Goal: Find specific page/section: Find specific page/section

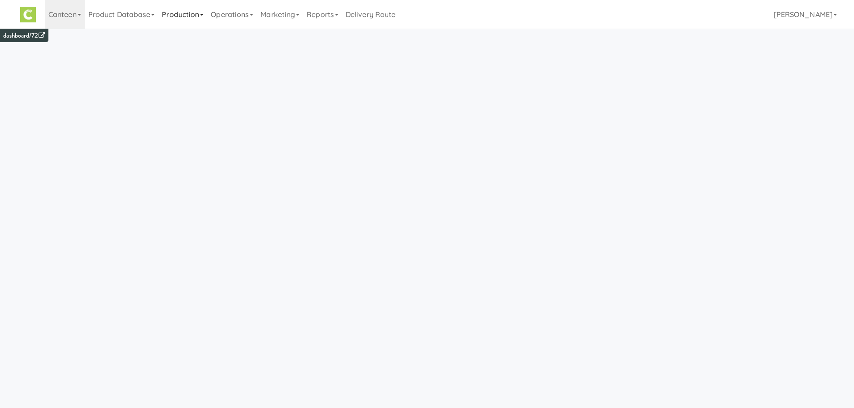
click at [195, 17] on link "Production" at bounding box center [182, 14] width 49 height 29
click at [235, 21] on link "Operations" at bounding box center [232, 14] width 50 height 29
click at [232, 37] on link "Sites" at bounding box center [243, 39] width 72 height 16
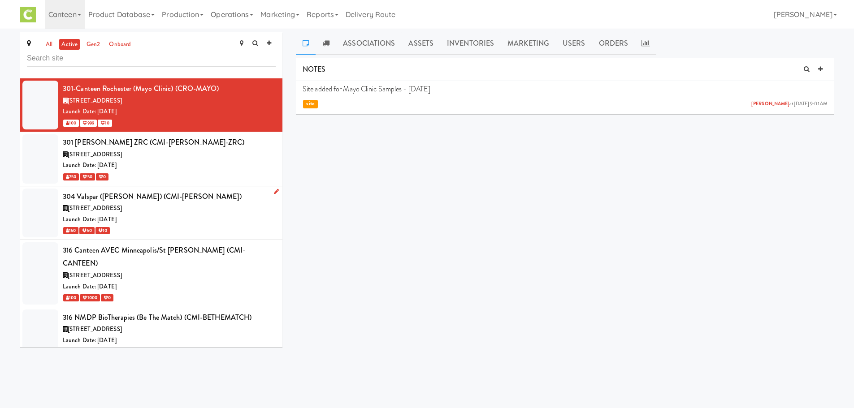
click at [203, 219] on div "Launch Date: [DATE]" at bounding box center [169, 219] width 213 height 11
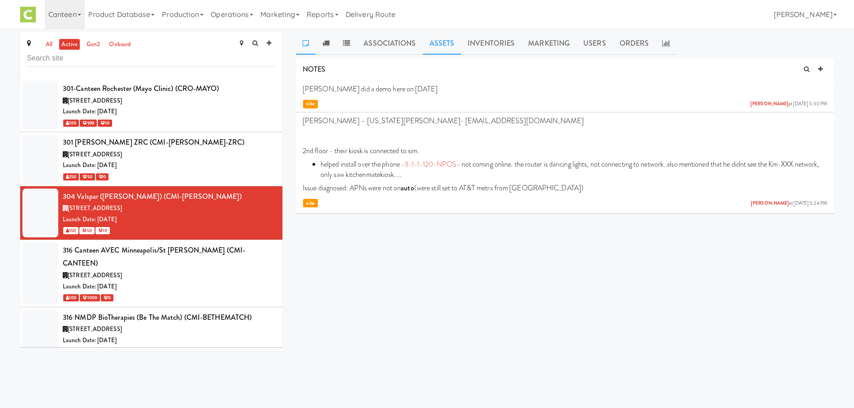
click at [457, 54] on link "Assets" at bounding box center [442, 43] width 39 height 22
click at [228, 17] on link "Operations" at bounding box center [232, 14] width 50 height 29
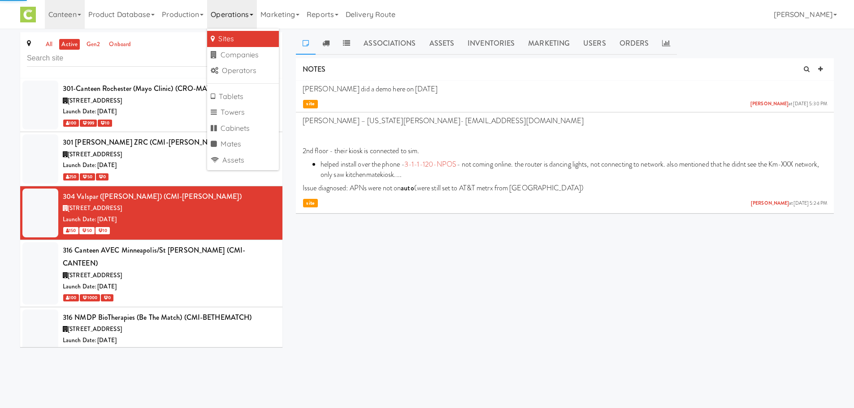
click at [234, 39] on link "Sites" at bounding box center [243, 39] width 72 height 16
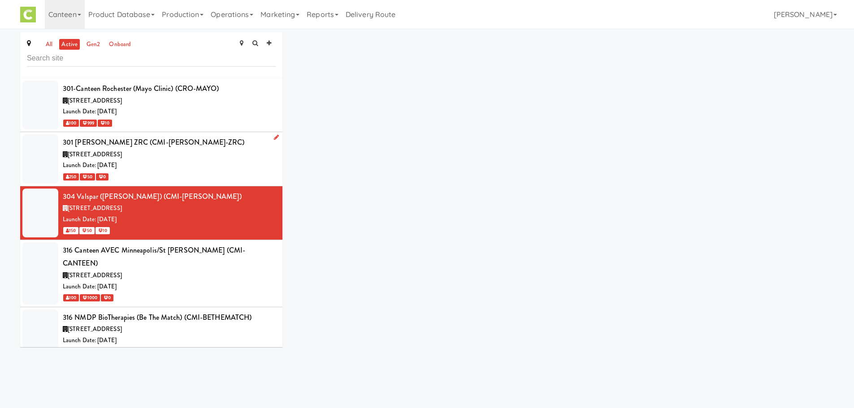
click at [172, 164] on div "Launch Date: [DATE]" at bounding box center [169, 165] width 213 height 11
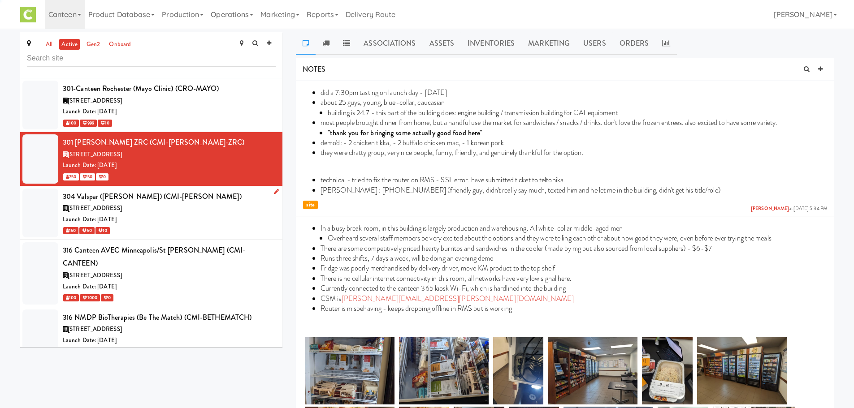
click at [184, 209] on div "[STREET_ADDRESS]" at bounding box center [169, 208] width 213 height 11
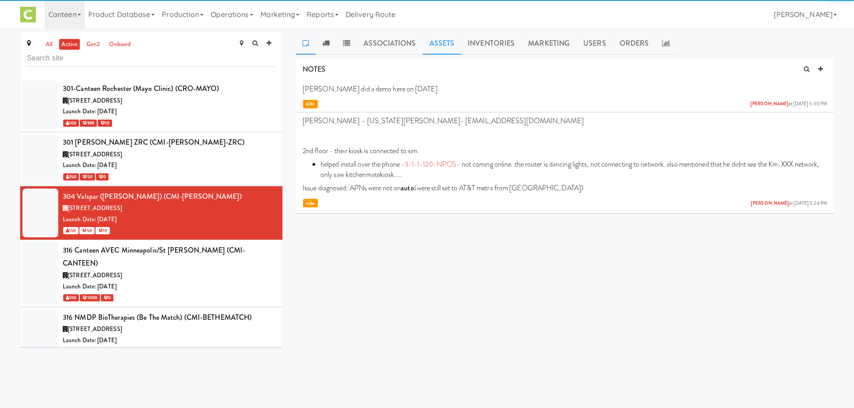
click at [442, 39] on link "Assets" at bounding box center [442, 43] width 39 height 22
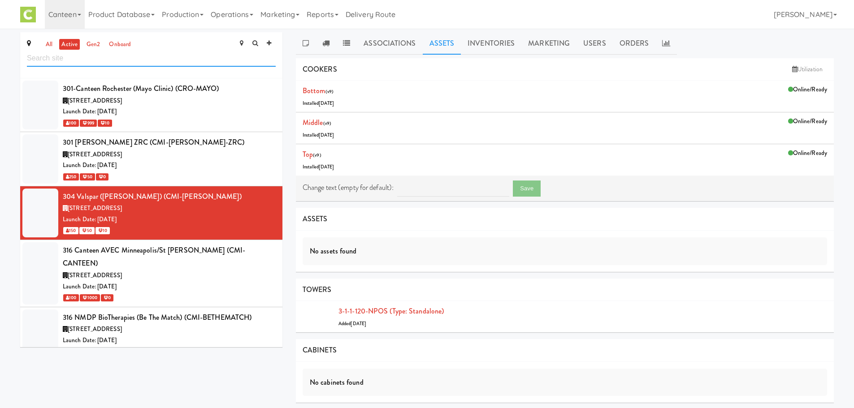
click at [181, 51] on input "text" at bounding box center [151, 58] width 249 height 17
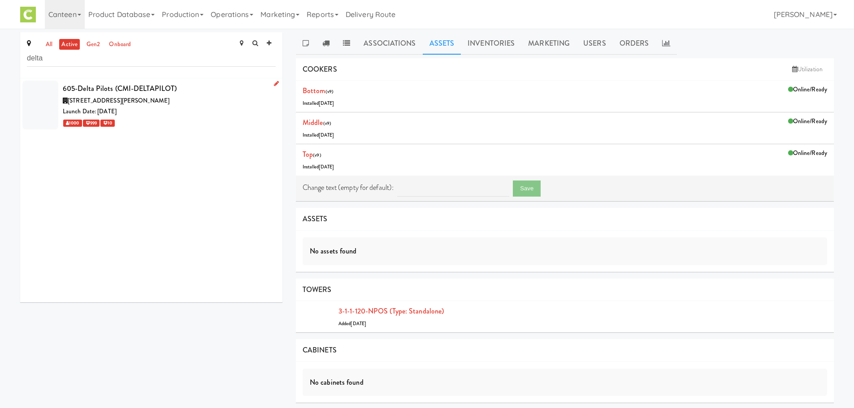
click at [185, 118] on div "1000 999 10" at bounding box center [169, 122] width 213 height 11
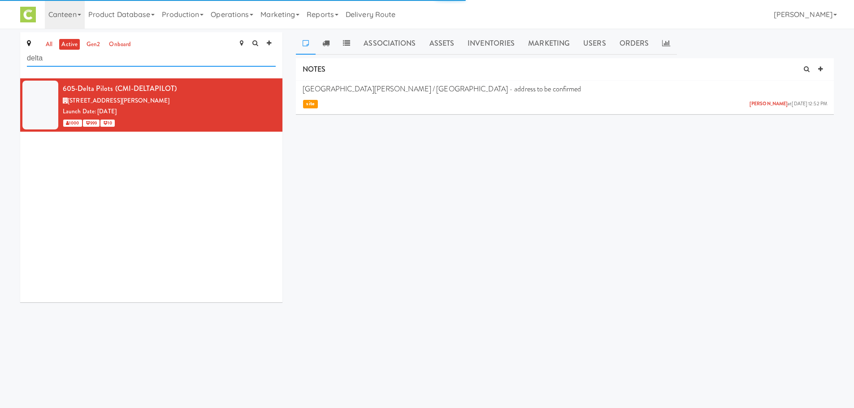
drag, startPoint x: 81, startPoint y: 57, endPoint x: 0, endPoint y: 59, distance: 80.7
click at [0, 59] on div "all active gen2 onboard delta 605-Delta Pilots (CMI-DELTAPILOT) 4300 Glumack Dr…" at bounding box center [427, 170] width 854 height 277
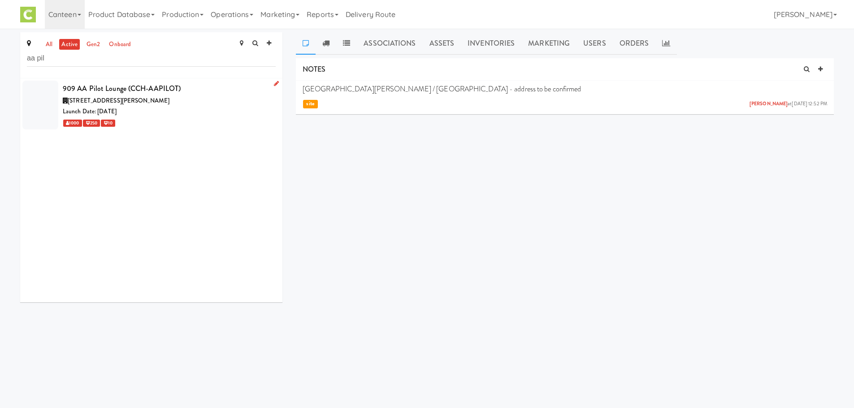
click at [117, 101] on span "[STREET_ADDRESS][PERSON_NAME]" at bounding box center [119, 100] width 102 height 9
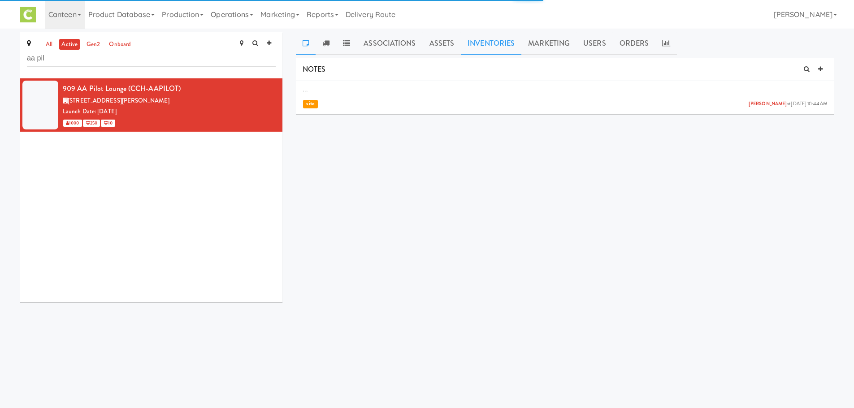
click at [470, 47] on link "Inventories" at bounding box center [491, 43] width 60 height 22
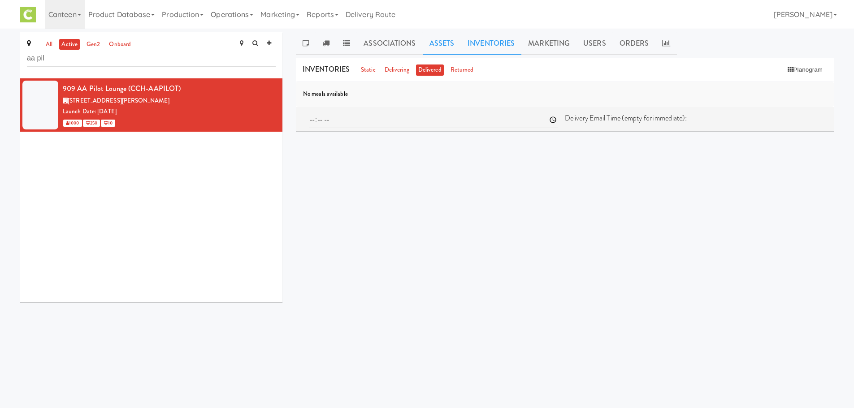
click at [436, 44] on link "Assets" at bounding box center [442, 43] width 39 height 22
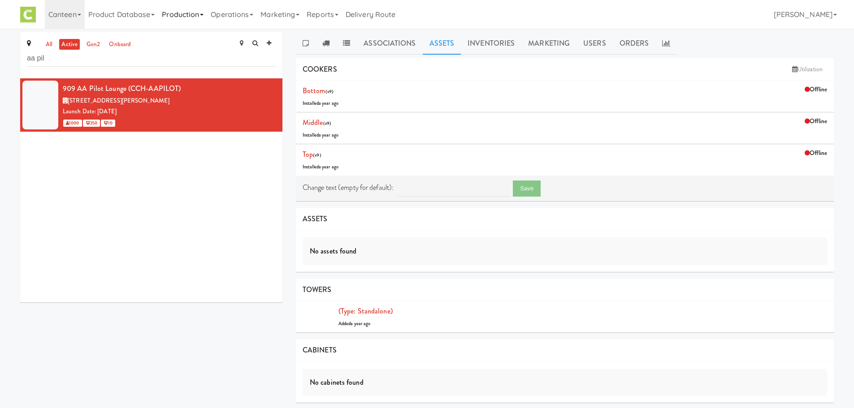
click at [173, 13] on link "Production" at bounding box center [182, 14] width 49 height 29
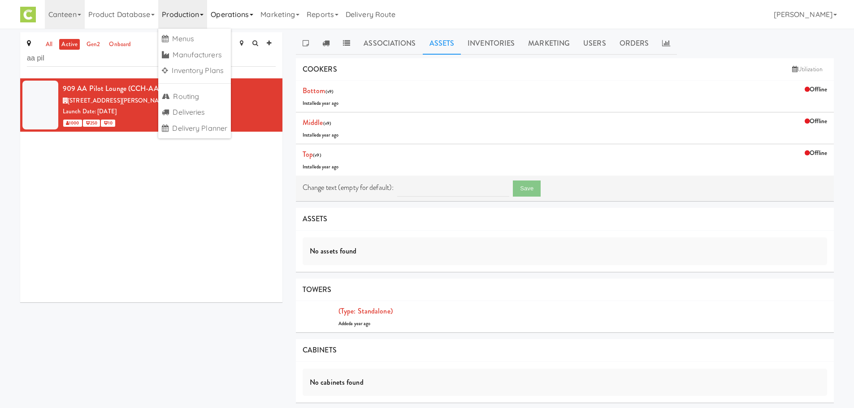
click at [225, 17] on link "Operations" at bounding box center [232, 14] width 50 height 29
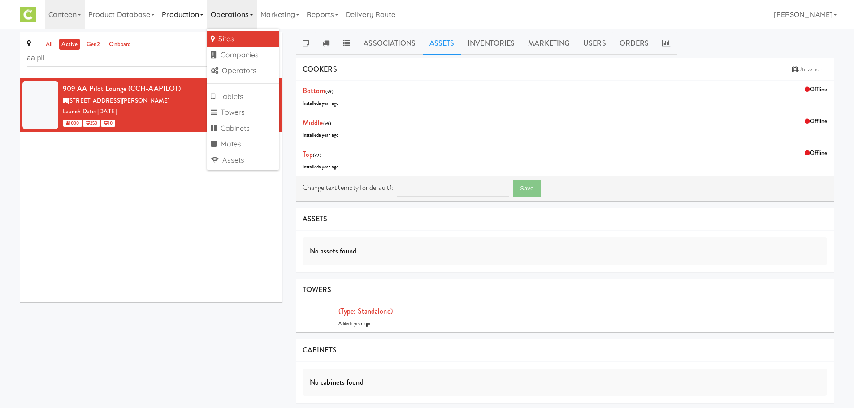
click at [180, 12] on link "Production" at bounding box center [182, 14] width 49 height 29
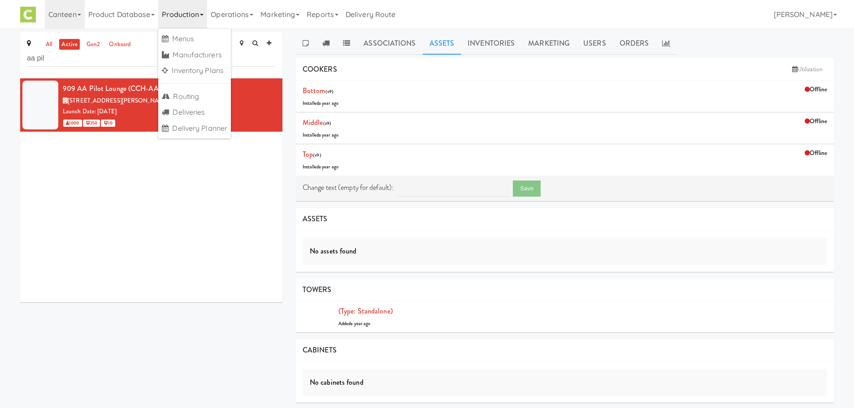
click at [124, 245] on div "909 AA Pilot Lounge (CCH-AAPILOT) 171 Covington Dr, Bloomingdale IL Launch Date…" at bounding box center [151, 190] width 262 height 224
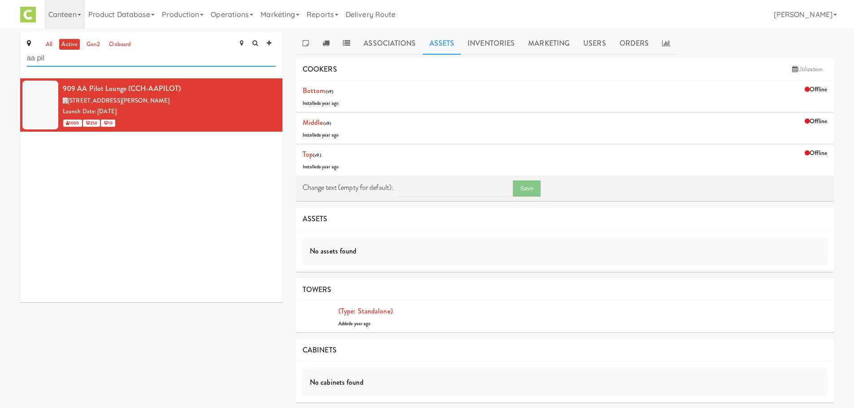
click at [141, 62] on input "aa pil" at bounding box center [151, 58] width 249 height 17
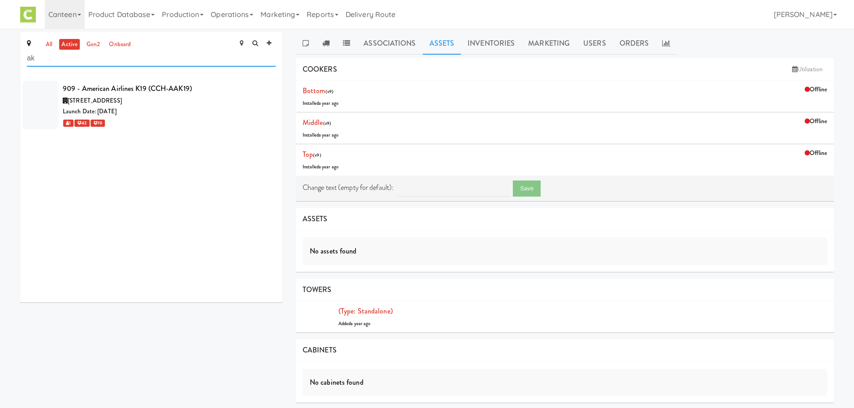
type input "a"
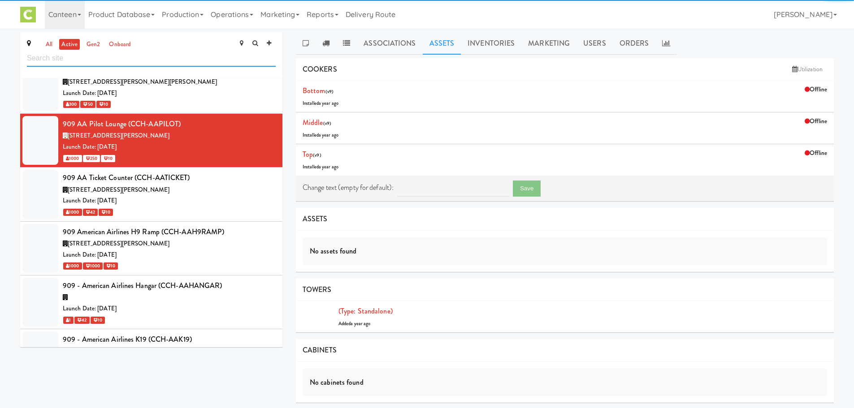
scroll to position [590, 0]
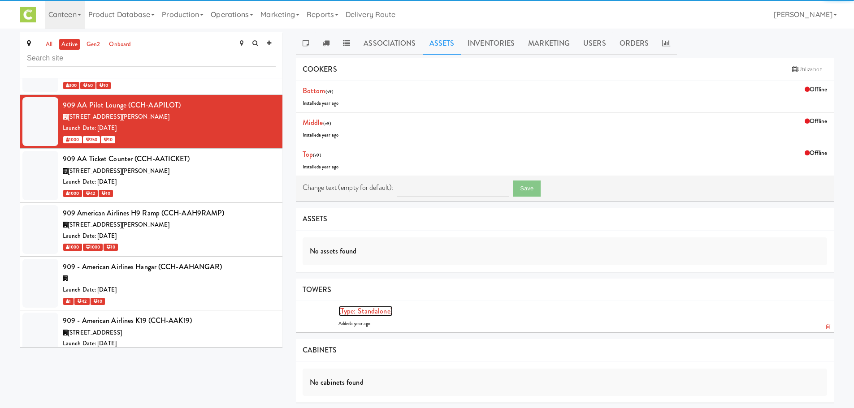
click at [373, 311] on link "(type: standalone)" at bounding box center [365, 311] width 54 height 10
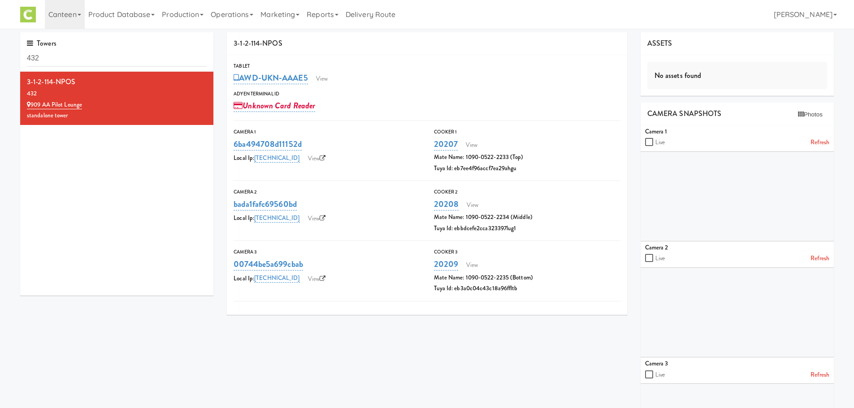
drag, startPoint x: 133, startPoint y: 59, endPoint x: 0, endPoint y: 71, distance: 133.2
click at [0, 71] on div "Towers 432 3-1-2-114-NPOS 432 909 AA Pilot Lounge standalone tower 3-1-2-114-NP…" at bounding box center [427, 276] width 854 height 488
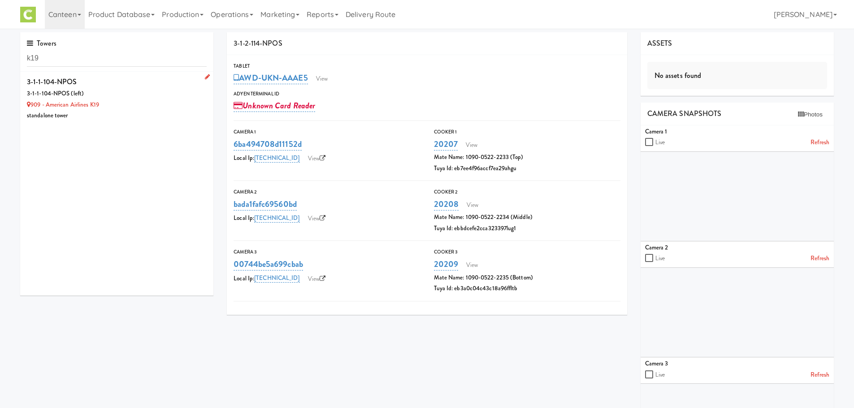
click at [108, 92] on div "3-1-1-104-NPOS (left)" at bounding box center [117, 93] width 180 height 11
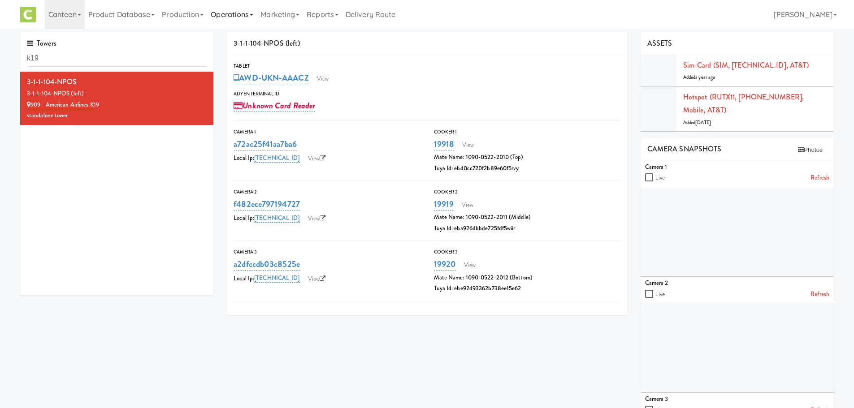
click at [218, 18] on link "Operations" at bounding box center [232, 14] width 50 height 29
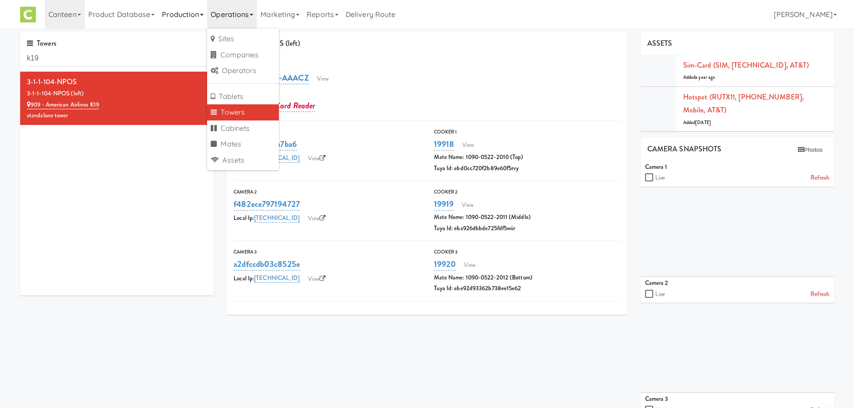
click at [192, 15] on link "Production" at bounding box center [182, 14] width 49 height 29
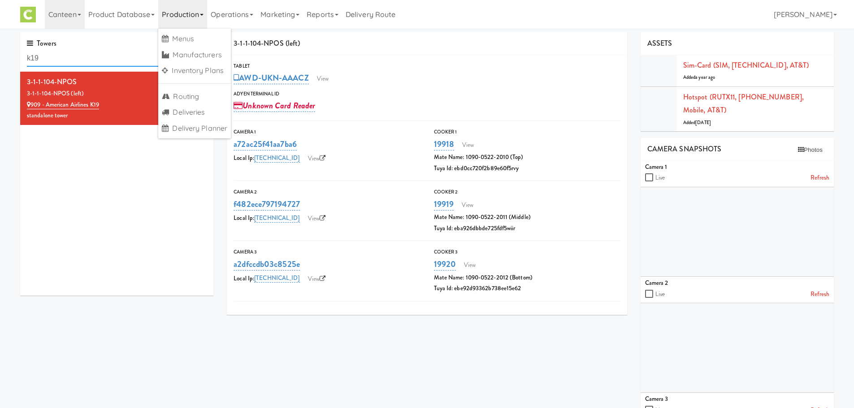
click at [112, 60] on input "k19" at bounding box center [117, 58] width 180 height 17
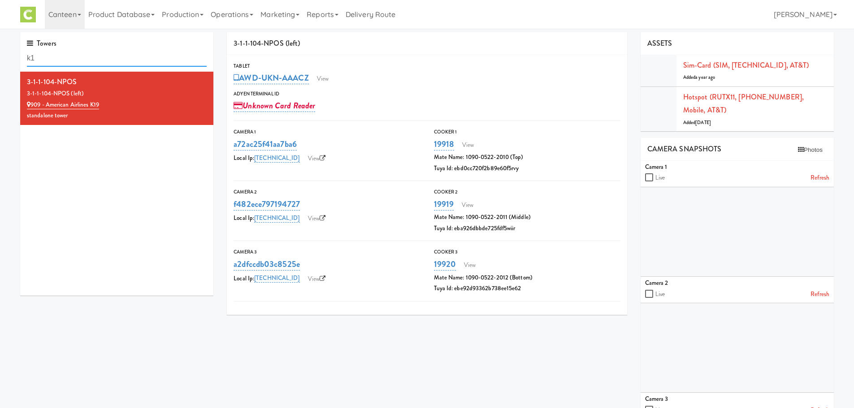
type input "k"
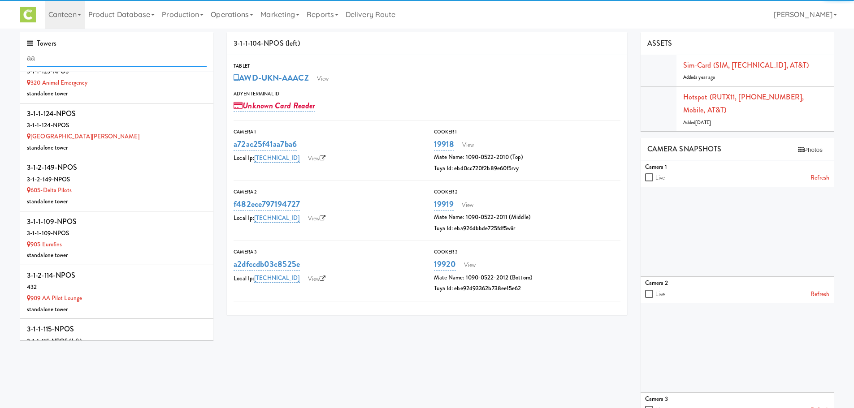
scroll to position [887, 0]
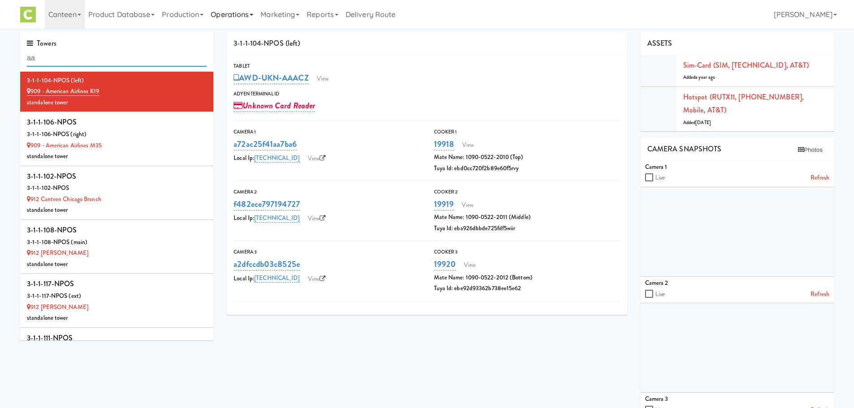
type input "aa"
click at [236, 17] on link "Operations" at bounding box center [232, 14] width 50 height 29
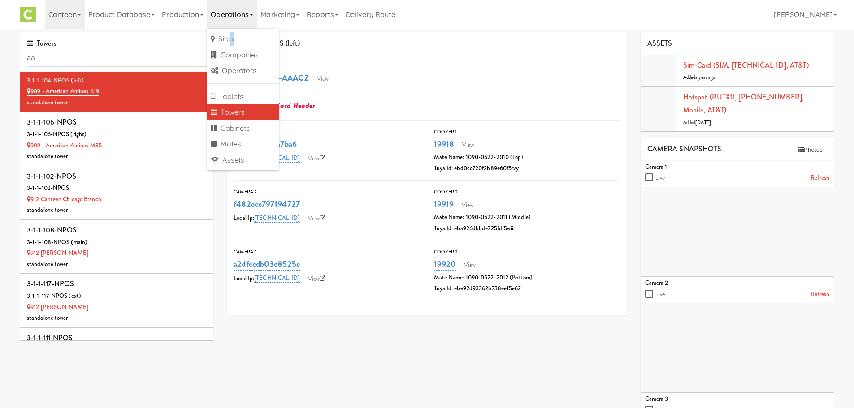
drag, startPoint x: 235, startPoint y: 29, endPoint x: 234, endPoint y: 35, distance: 6.3
click at [234, 35] on ul "Sites Companies Operators Tablets Towers Cabinets Mates Assets" at bounding box center [243, 100] width 72 height 142
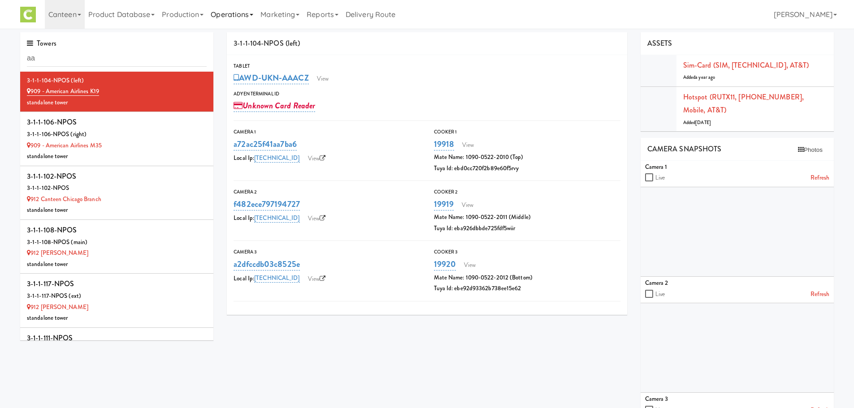
click at [224, 22] on link "Operations" at bounding box center [232, 14] width 50 height 29
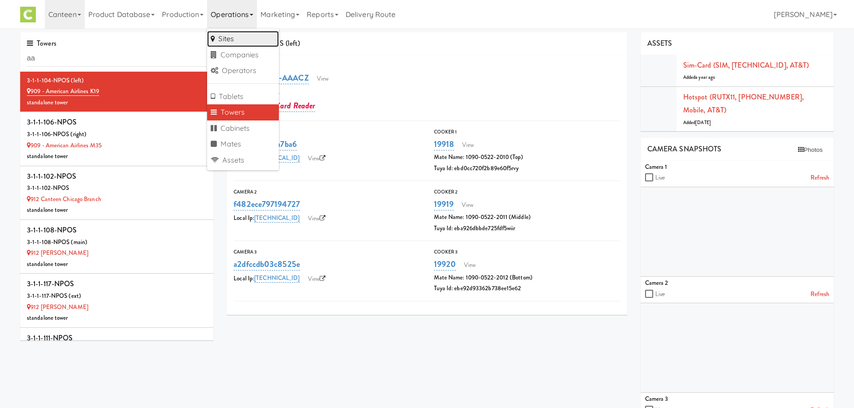
click at [232, 39] on link "Sites" at bounding box center [243, 39] width 72 height 16
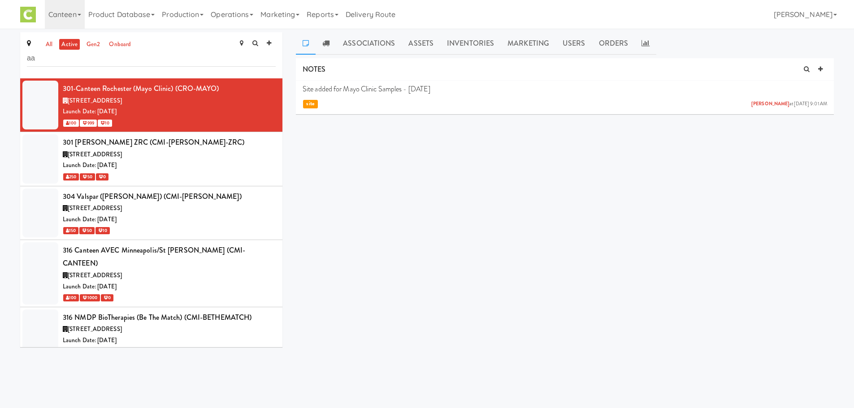
type input "aa"
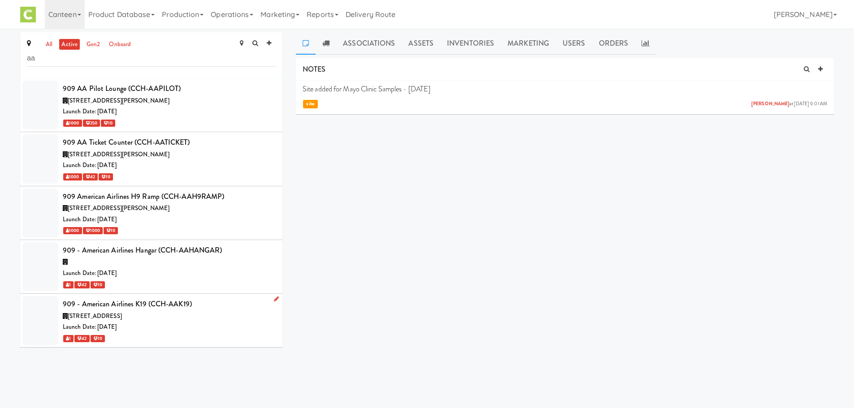
click at [206, 319] on div "[STREET_ADDRESS]" at bounding box center [169, 316] width 213 height 11
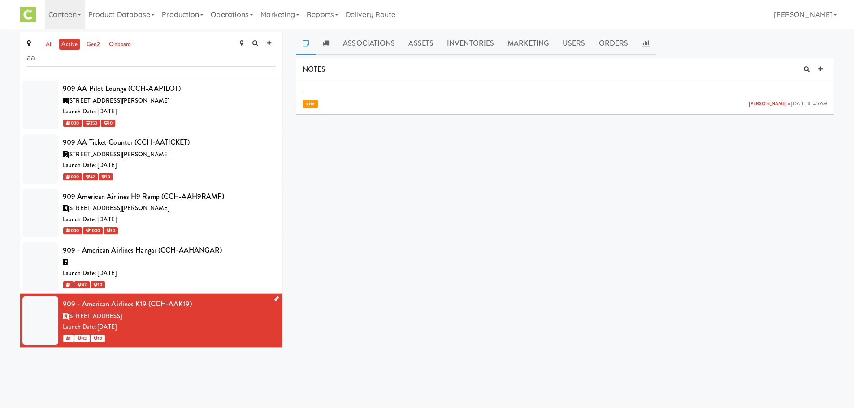
click at [133, 299] on div "909 - American Airlines K19 (CCH-AAK19)" at bounding box center [169, 304] width 213 height 13
click at [410, 45] on link "Assets" at bounding box center [420, 43] width 39 height 22
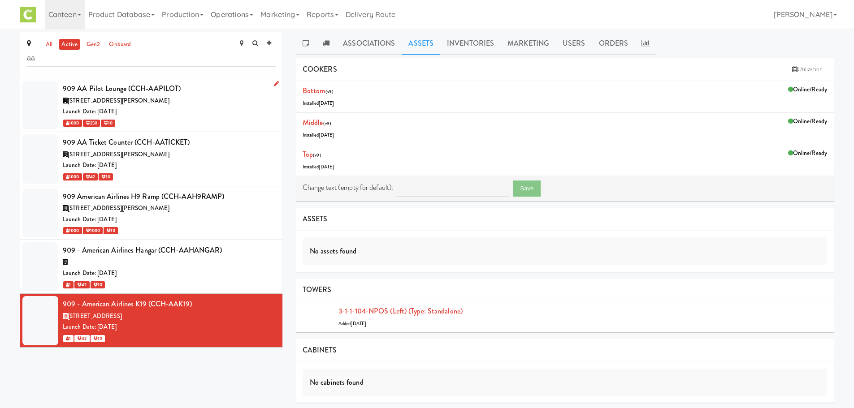
click at [195, 116] on div "Launch Date: [DATE]" at bounding box center [169, 111] width 213 height 11
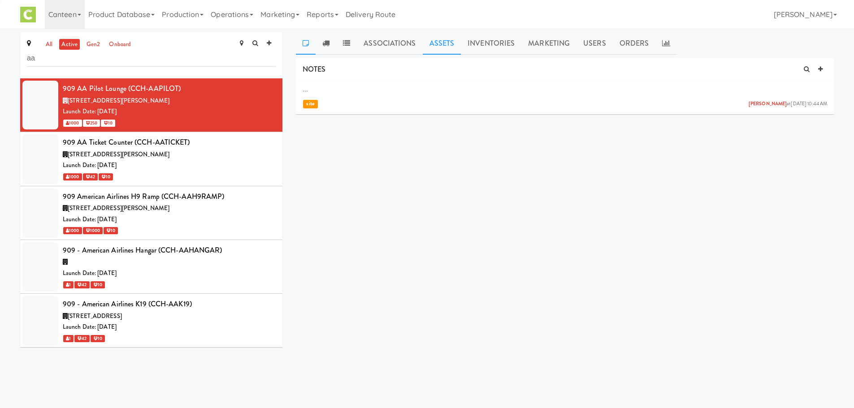
click at [437, 45] on link "Assets" at bounding box center [442, 43] width 39 height 22
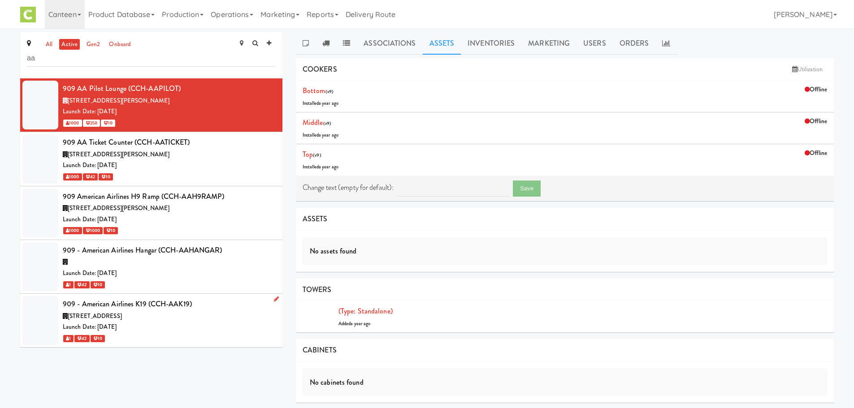
click at [199, 338] on div "1 42 10" at bounding box center [169, 338] width 213 height 11
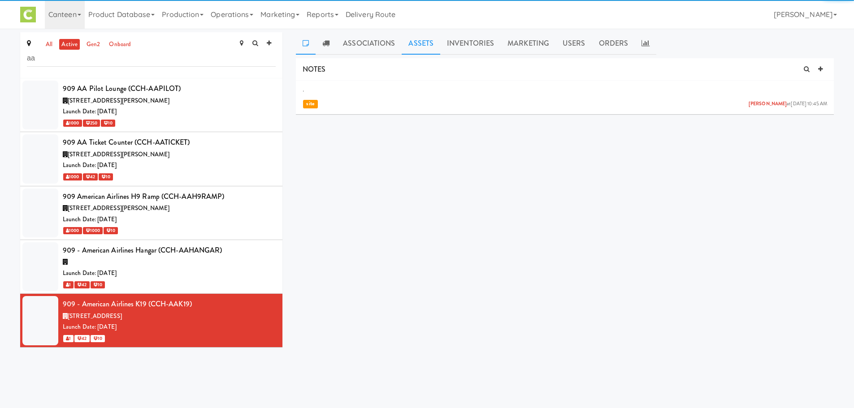
click at [427, 40] on link "Assets" at bounding box center [420, 43] width 39 height 22
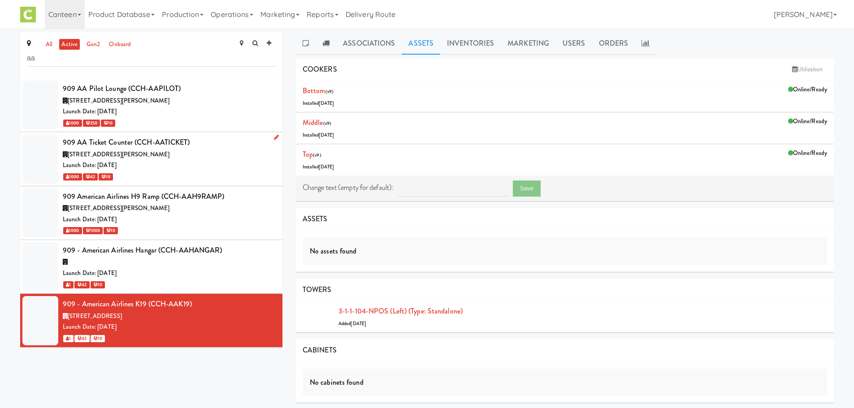
click at [196, 142] on div "909 AA Ticket Counter (CCH-AATICKET)" at bounding box center [169, 142] width 213 height 13
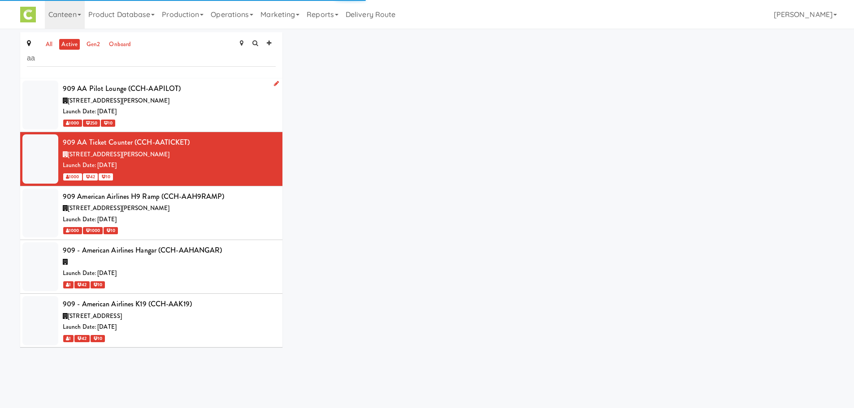
click at [217, 117] on div "Launch Date: [DATE]" at bounding box center [169, 111] width 213 height 11
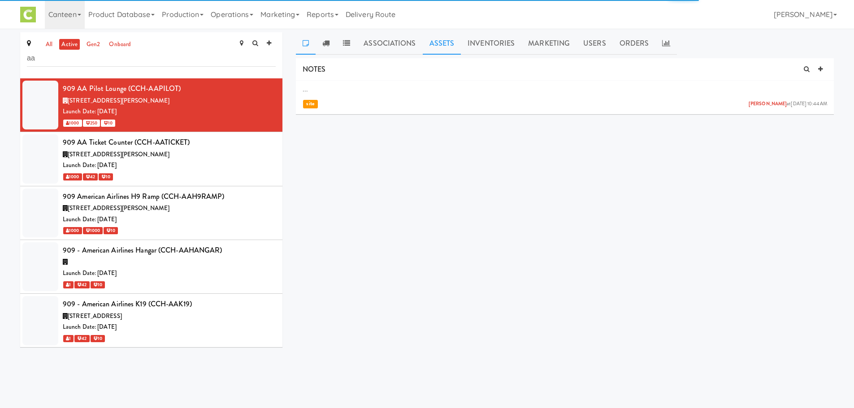
click at [437, 43] on link "Assets" at bounding box center [442, 43] width 39 height 22
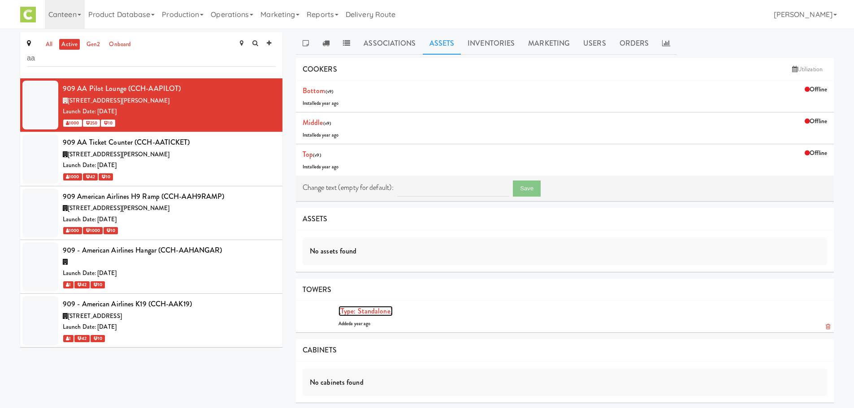
click at [369, 310] on link "(type: standalone)" at bounding box center [365, 311] width 54 height 10
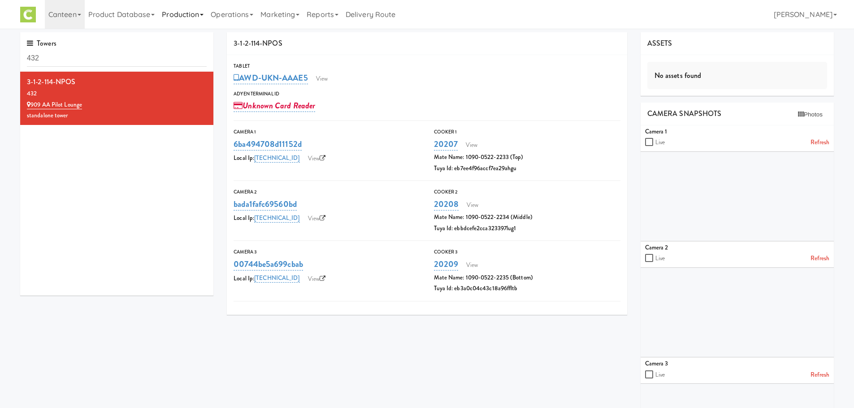
click at [178, 21] on link "Production" at bounding box center [182, 14] width 49 height 29
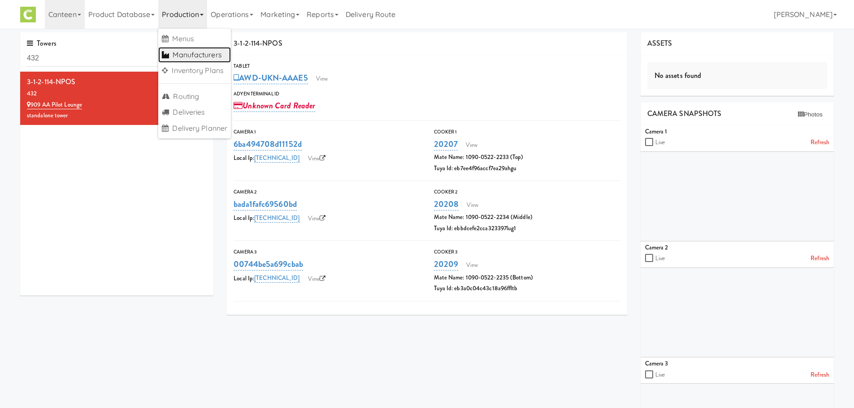
click at [183, 59] on link "Manufacturers" at bounding box center [194, 55] width 73 height 16
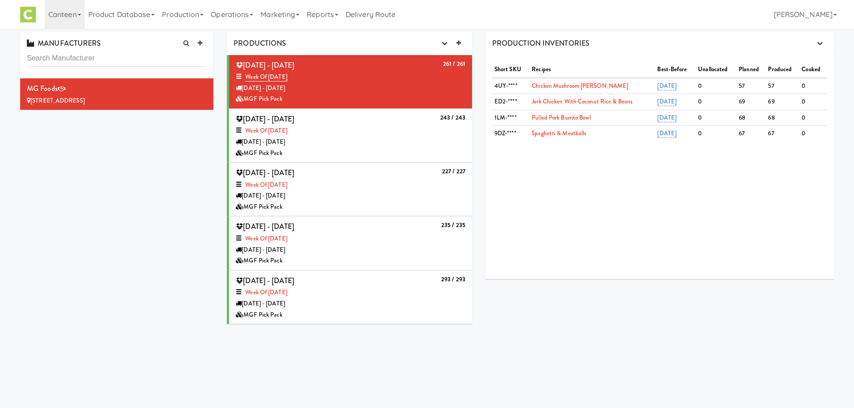
click at [381, 135] on div "Week of Aug 11th, 2025" at bounding box center [350, 130] width 229 height 11
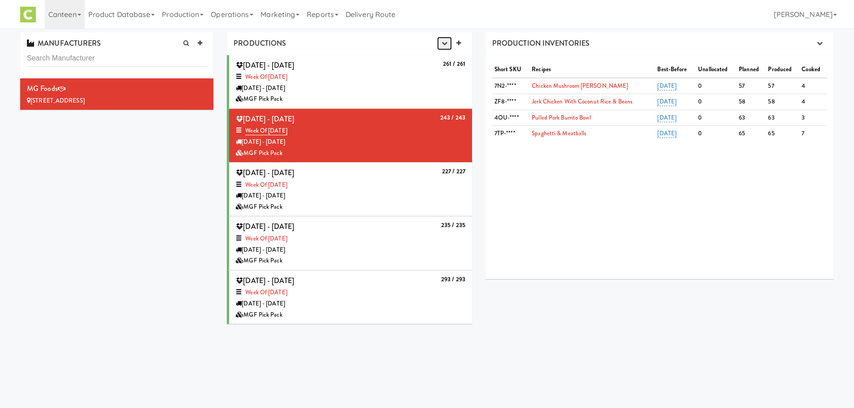
click at [441, 42] on icon "button" at bounding box center [444, 43] width 6 height 6
click at [429, 60] on link "Production Planner" at bounding box center [422, 60] width 86 height 16
click at [232, 19] on link "Operations" at bounding box center [232, 14] width 50 height 29
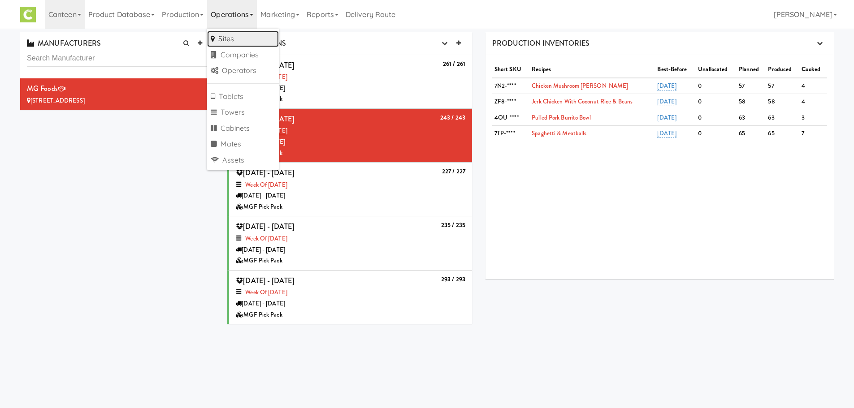
click at [239, 42] on link "Sites" at bounding box center [243, 39] width 72 height 16
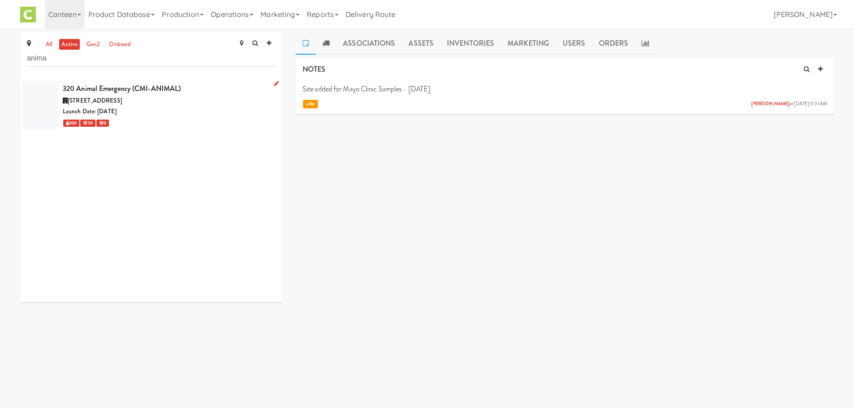
type input "anima"
click at [202, 99] on div "[STREET_ADDRESS]" at bounding box center [169, 100] width 213 height 11
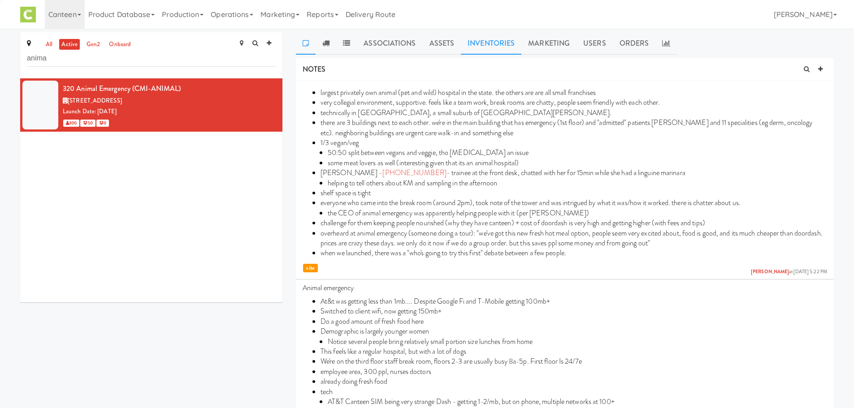
click at [489, 39] on link "Inventories" at bounding box center [491, 43] width 60 height 22
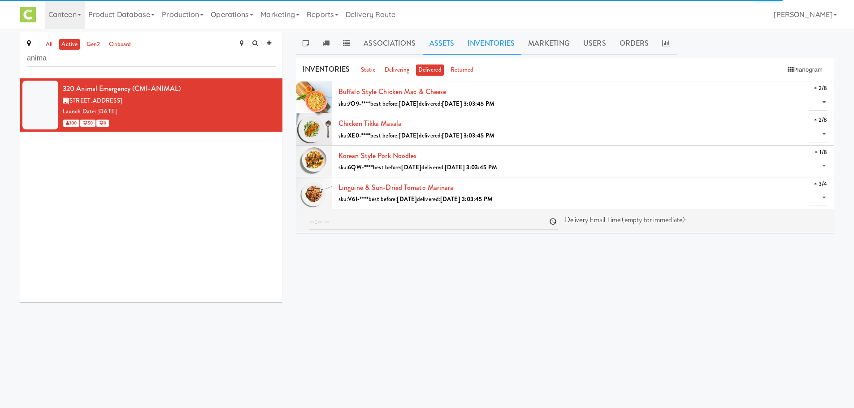
click at [425, 39] on link "Assets" at bounding box center [442, 43] width 39 height 22
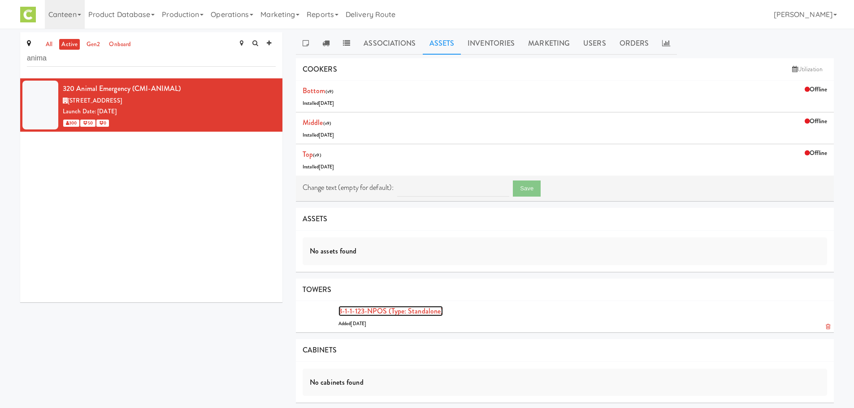
click at [381, 312] on link "3-1-1-123-NPOS (type: standalone)" at bounding box center [390, 311] width 104 height 10
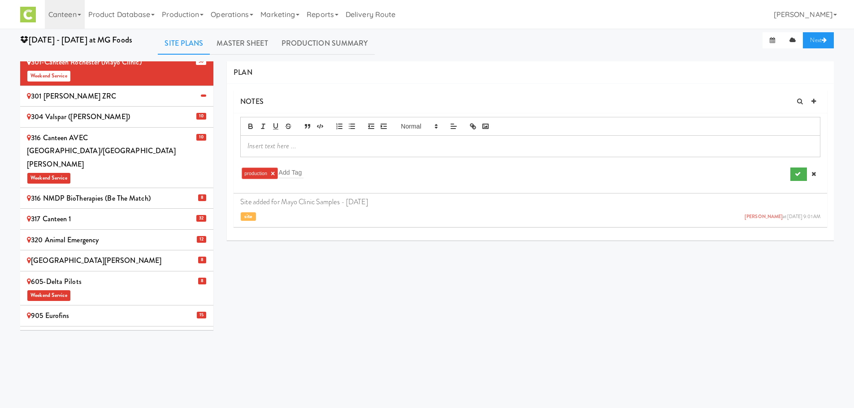
scroll to position [5, 0]
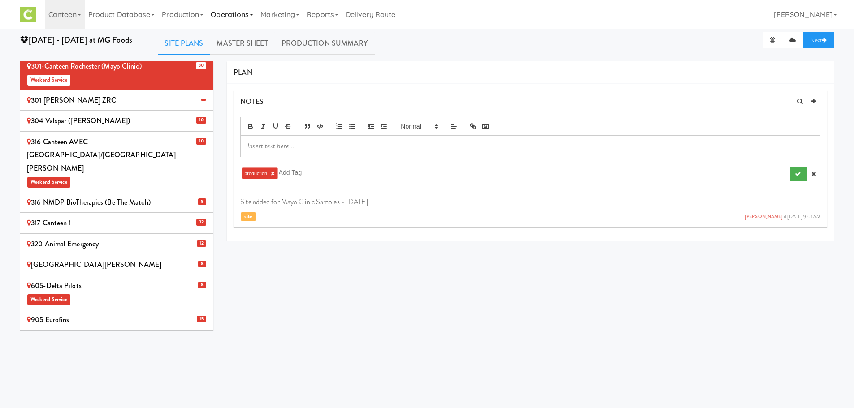
click at [254, 13] on link "Operations" at bounding box center [232, 14] width 50 height 29
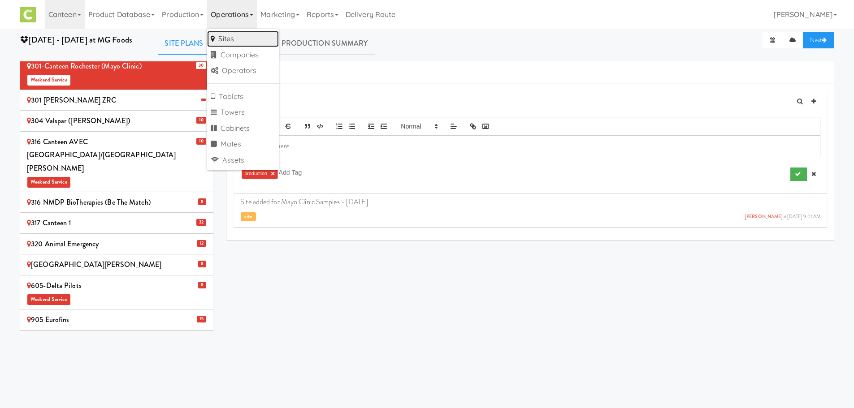
click at [242, 31] on link "Sites" at bounding box center [243, 39] width 72 height 16
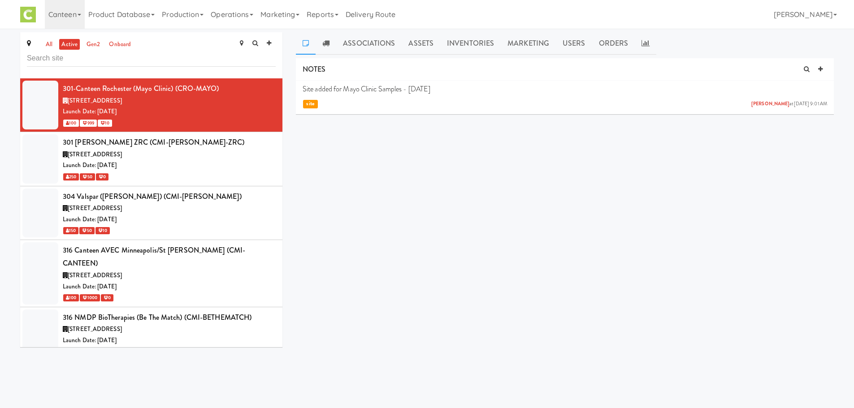
click at [242, 31] on div "all active gen2 onboard 301-Canteen Rochester (Mayo Clinic) (CRO-MAYO) 2207 7th…" at bounding box center [427, 191] width 854 height 325
